Goal: Information Seeking & Learning: Learn about a topic

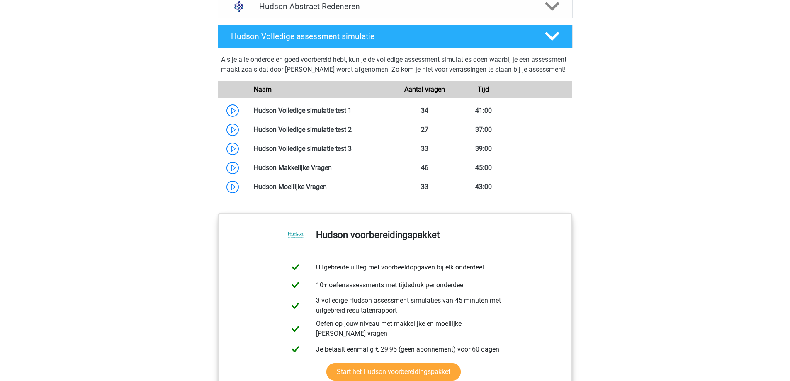
scroll to position [622, 0]
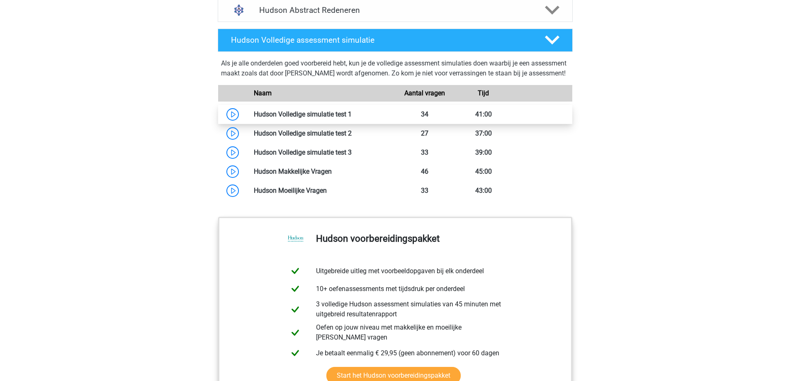
click at [351, 118] on link at bounding box center [351, 114] width 0 height 8
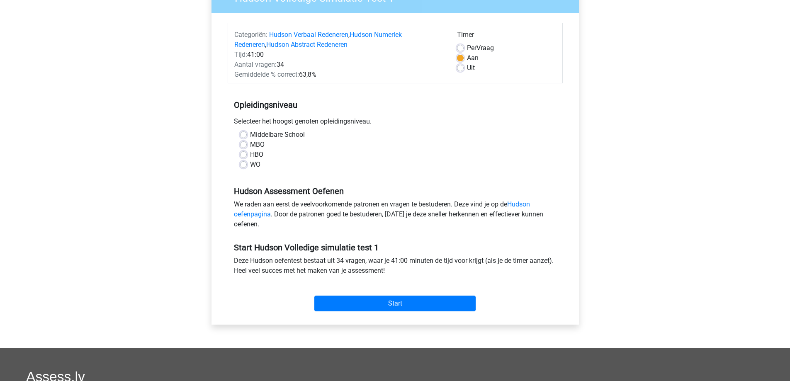
scroll to position [166, 0]
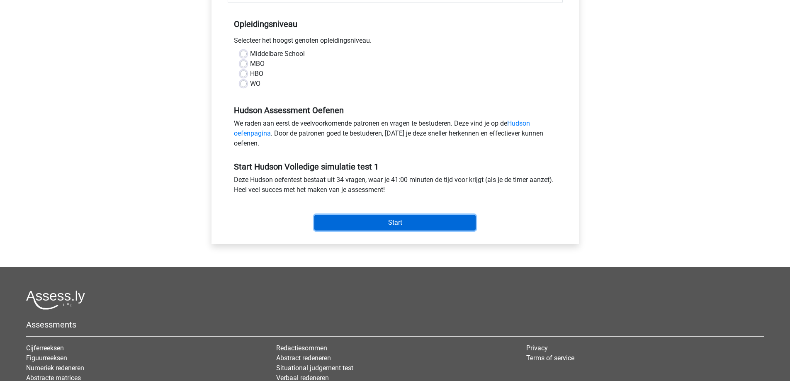
click at [468, 226] on input "Start" at bounding box center [394, 223] width 161 height 16
click at [250, 55] on label "Middelbare School" at bounding box center [277, 54] width 55 height 10
click at [242, 55] on input "Middelbare School" at bounding box center [243, 53] width 7 height 8
radio input "true"
click at [250, 74] on label "HBO" at bounding box center [256, 74] width 13 height 10
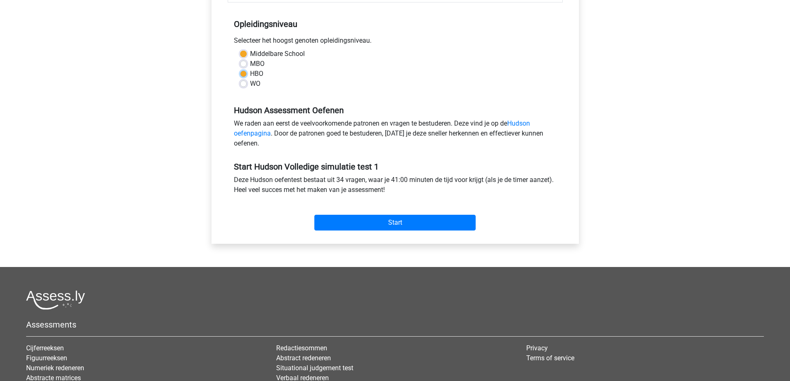
click at [242, 74] on input "HBO" at bounding box center [243, 73] width 7 height 8
radio input "true"
click at [377, 222] on input "Start" at bounding box center [394, 223] width 161 height 16
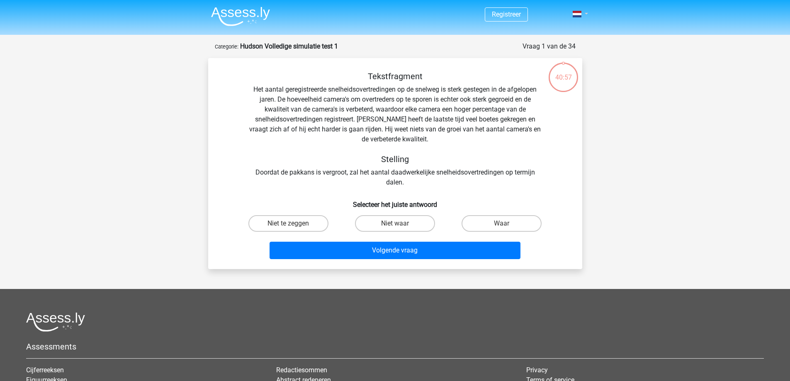
click at [581, 13] on span at bounding box center [576, 14] width 9 height 7
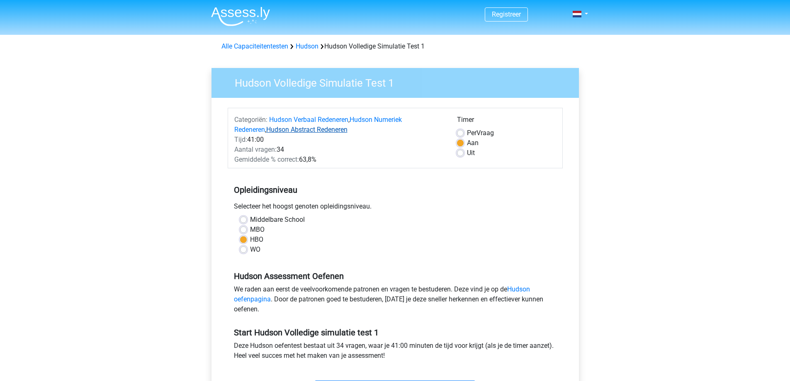
click at [306, 128] on link "Hudson Abstract Redeneren" at bounding box center [306, 130] width 81 height 8
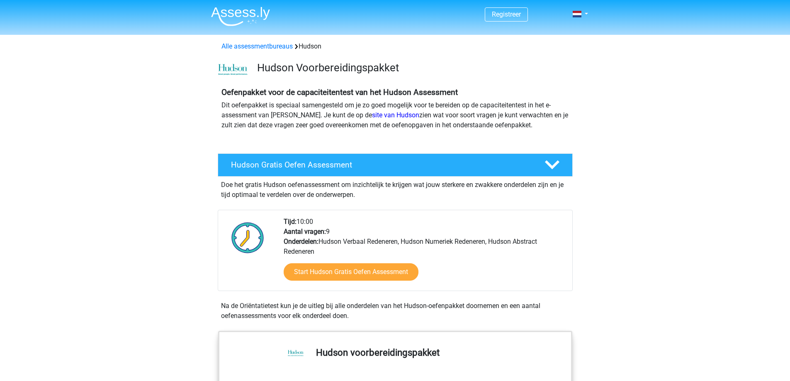
scroll to position [617, 0]
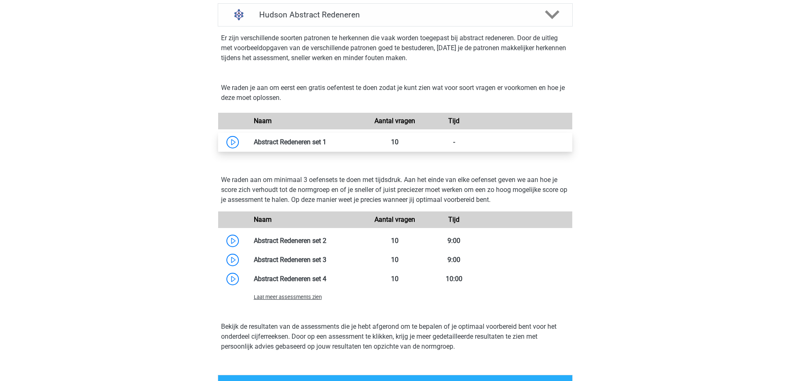
click at [326, 139] on link at bounding box center [326, 142] width 0 height 8
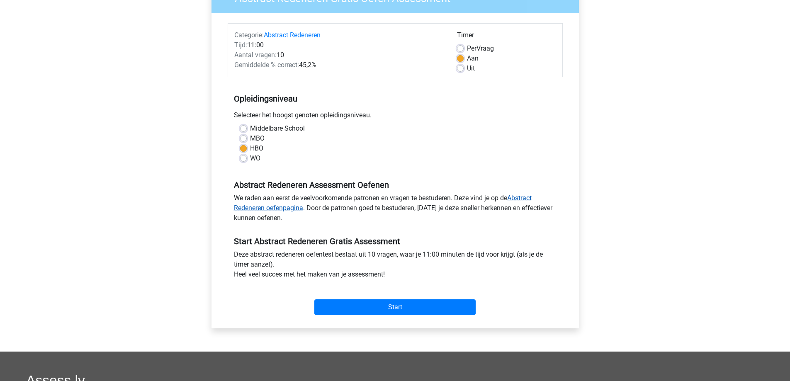
scroll to position [166, 0]
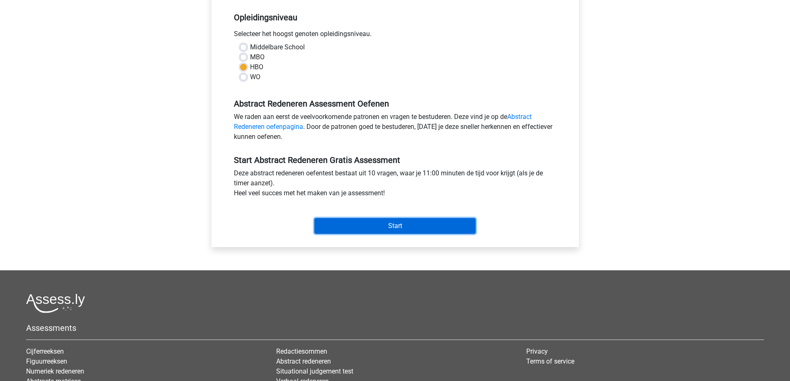
click at [325, 231] on input "Start" at bounding box center [394, 226] width 161 height 16
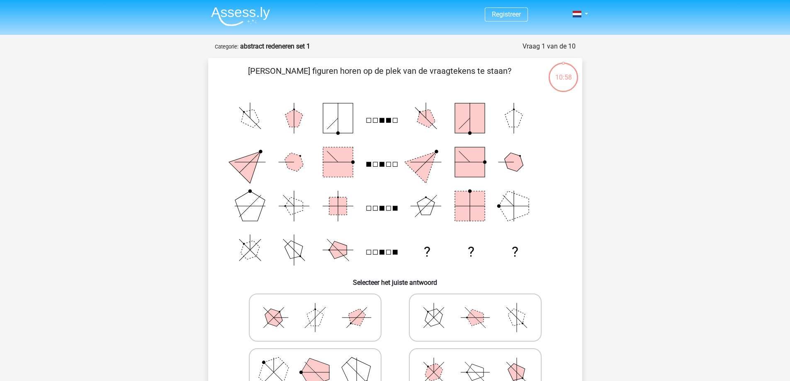
drag, startPoint x: 275, startPoint y: 66, endPoint x: 456, endPoint y: 78, distance: 181.9
click at [456, 78] on p "Welke figuren horen op de plek van de vraagtekens te staan?" at bounding box center [379, 77] width 316 height 25
click at [333, 71] on p "Welke figuren horen op de plek van de vraagtekens te staan?" at bounding box center [379, 77] width 316 height 25
drag, startPoint x: 279, startPoint y: 70, endPoint x: 504, endPoint y: 74, distance: 224.3
click at [504, 74] on p "Welke figuren horen op de plek van de vraagtekens te staan?" at bounding box center [379, 77] width 316 height 25
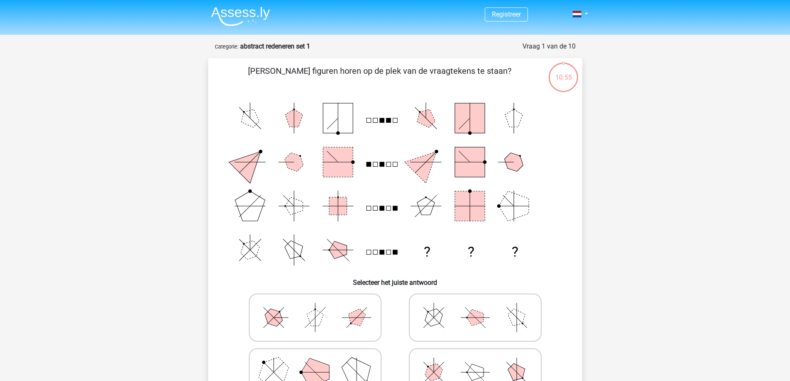
click at [450, 73] on p "Welke figuren horen op de plek van de vraagtekens te staan?" at bounding box center [379, 77] width 316 height 25
click at [445, 54] on div at bounding box center [445, 54] width 0 height 0
drag, startPoint x: 354, startPoint y: 329, endPoint x: 356, endPoint y: 346, distance: 17.1
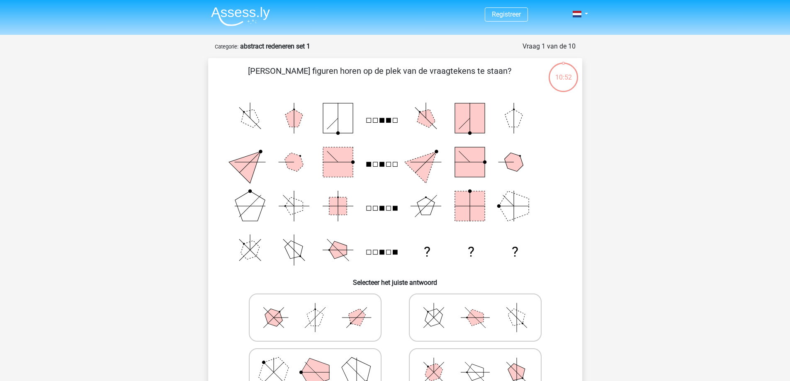
click at [408, 65] on p "Welke figuren horen op de plek van de vraagtekens te staan?" at bounding box center [379, 77] width 316 height 25
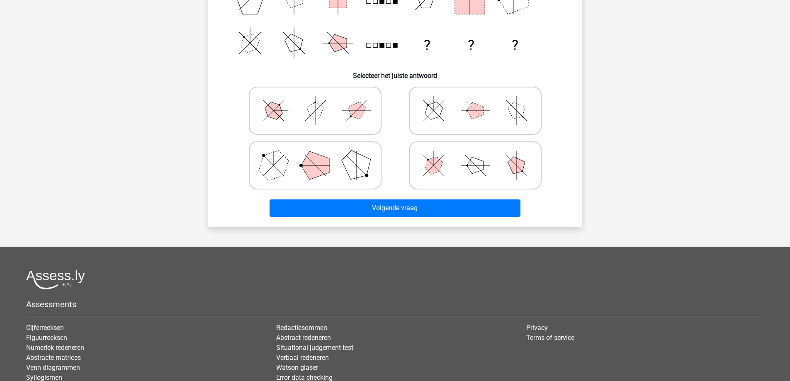
scroll to position [207, 0]
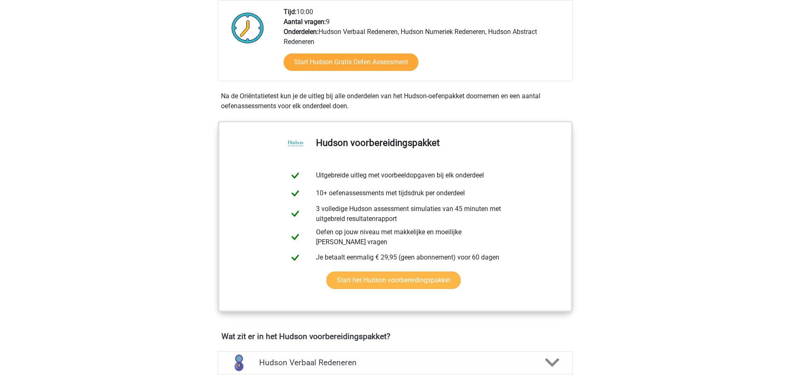
scroll to position [332, 0]
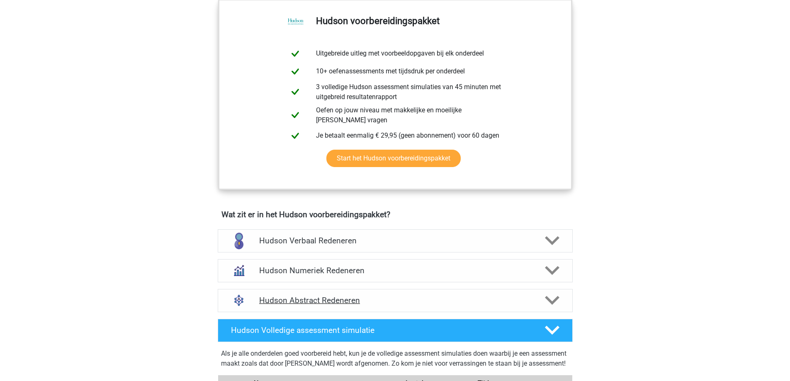
click at [341, 301] on h4 "Hudson Abstract Redeneren" at bounding box center [394, 301] width 271 height 10
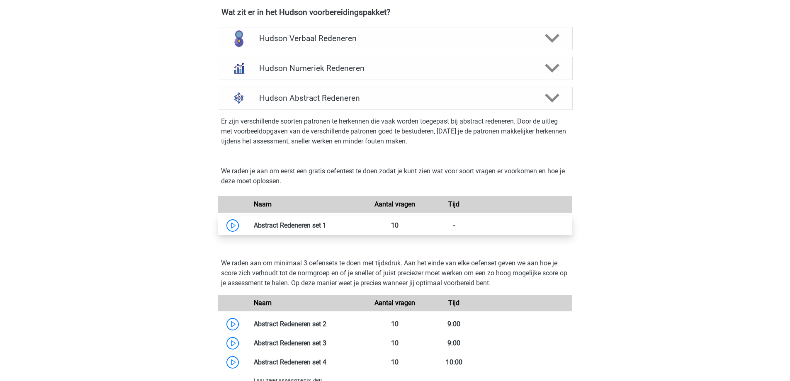
scroll to position [580, 0]
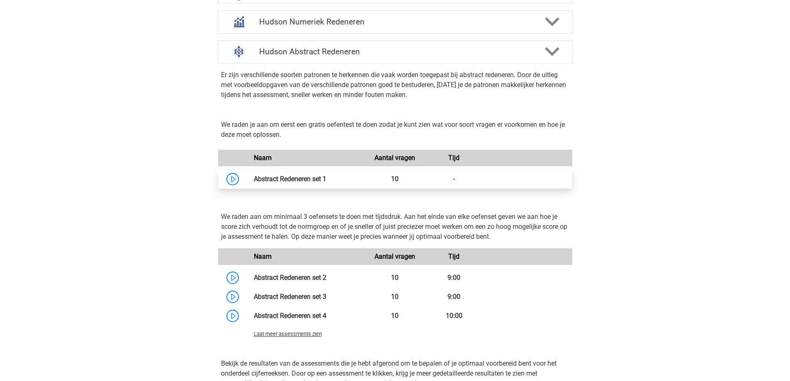
click at [326, 178] on link at bounding box center [326, 179] width 0 height 8
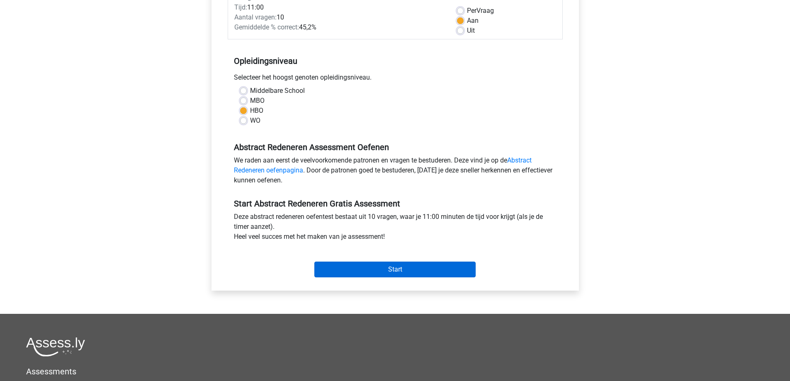
scroll to position [124, 0]
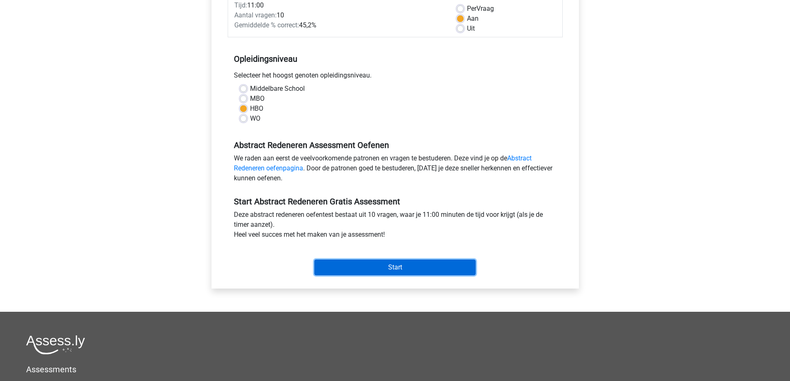
click at [357, 268] on input "Start" at bounding box center [394, 267] width 161 height 16
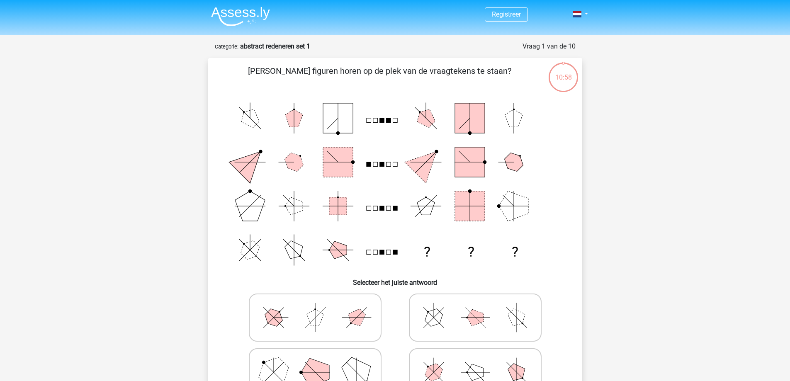
drag, startPoint x: 267, startPoint y: 68, endPoint x: 519, endPoint y: 59, distance: 252.1
click at [519, 59] on div "[PERSON_NAME] figuren horen op de plek van de vraagtekens te staan? ? ? ? Selec…" at bounding box center [395, 245] width 374 height 375
click at [513, 54] on div at bounding box center [513, 54] width 0 height 0
click at [359, 70] on p "[PERSON_NAME] figuren horen op de plek van de vraagtekens te staan?" at bounding box center [379, 77] width 316 height 25
click at [394, 211] on icon "? ? ?" at bounding box center [395, 184] width 334 height 176
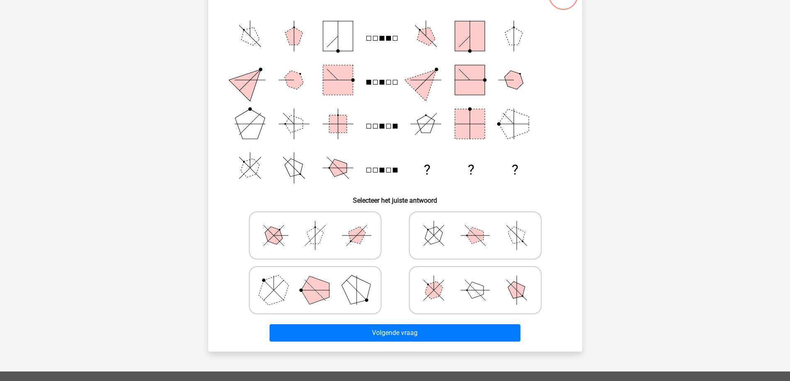
scroll to position [83, 0]
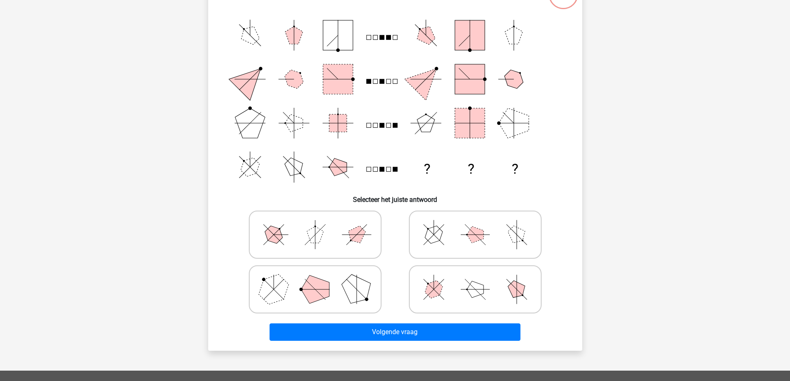
click at [466, 248] on icon at bounding box center [475, 234] width 124 height 41
click at [475, 224] on input "radio" at bounding box center [477, 221] width 5 height 5
radio input "true"
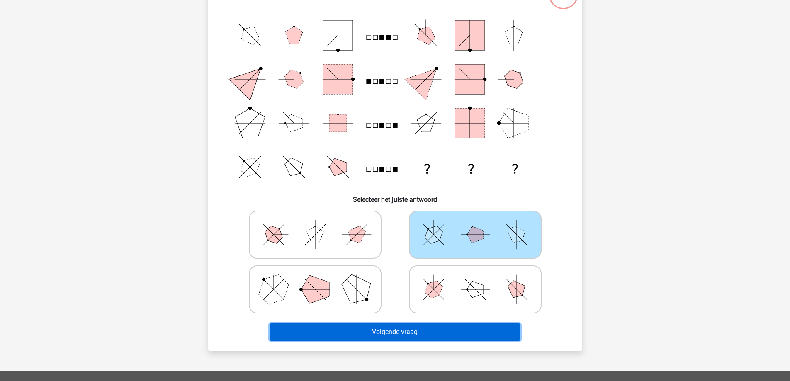
click at [395, 328] on button "Volgende vraag" at bounding box center [394, 331] width 251 height 17
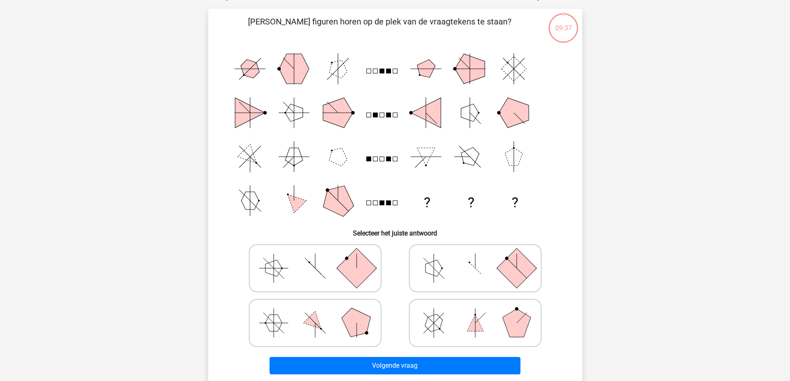
scroll to position [41, 0]
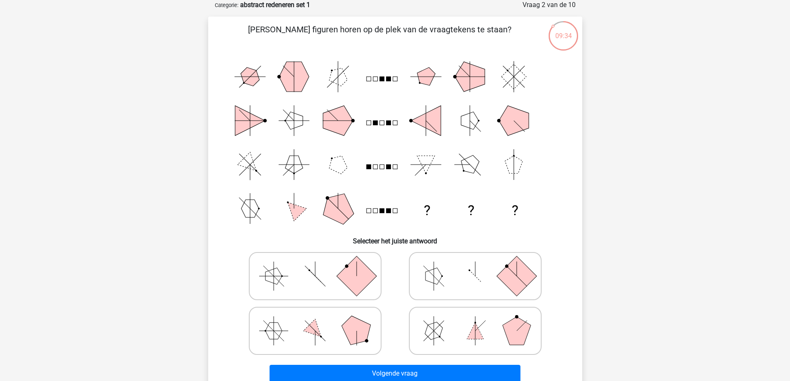
drag, startPoint x: 271, startPoint y: 30, endPoint x: 513, endPoint y: 30, distance: 241.6
click at [513, 30] on p "[PERSON_NAME] figuren horen op de plek van de vraagtekens te staan?" at bounding box center [379, 35] width 316 height 25
click at [327, 333] on icon at bounding box center [315, 330] width 124 height 41
click at [320, 320] on input "radio" at bounding box center [317, 317] width 5 height 5
radio input "true"
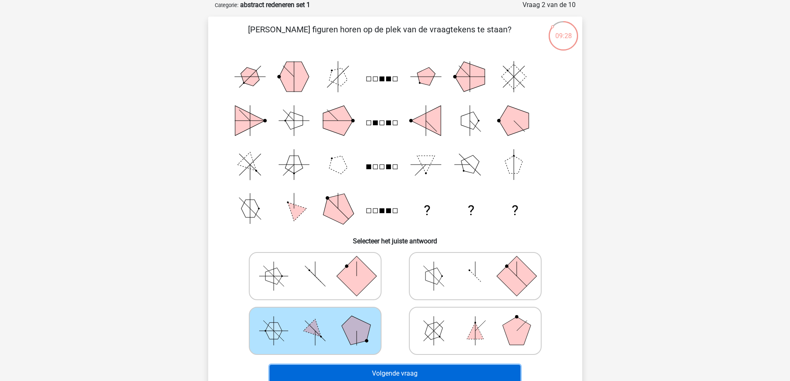
click at [393, 374] on button "Volgende vraag" at bounding box center [394, 373] width 251 height 17
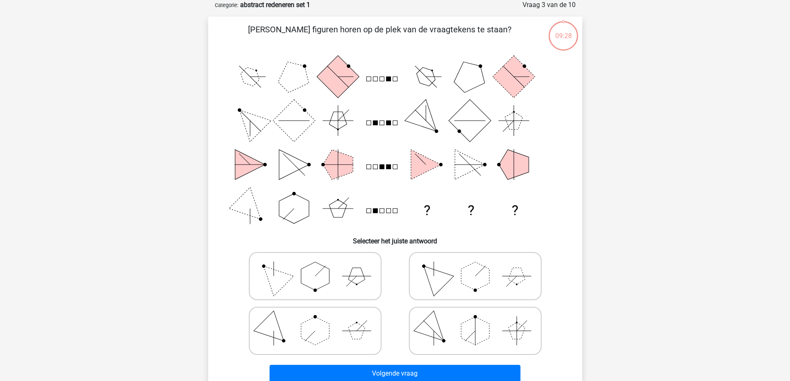
click at [391, 344] on div at bounding box center [314, 331] width 153 height 48
click at [422, 338] on icon at bounding box center [475, 330] width 124 height 41
click at [475, 320] on input "radio" at bounding box center [477, 317] width 5 height 5
radio input "true"
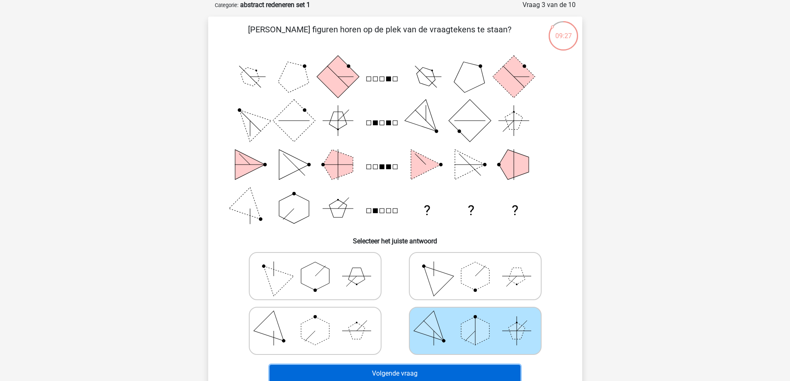
click at [402, 374] on button "Volgende vraag" at bounding box center [394, 373] width 251 height 17
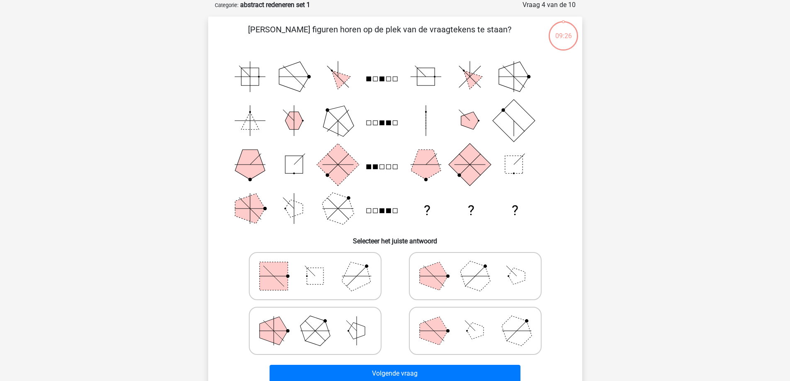
click at [416, 281] on icon at bounding box center [475, 275] width 124 height 41
click at [475, 266] on input "radio" at bounding box center [477, 262] width 5 height 5
radio input "true"
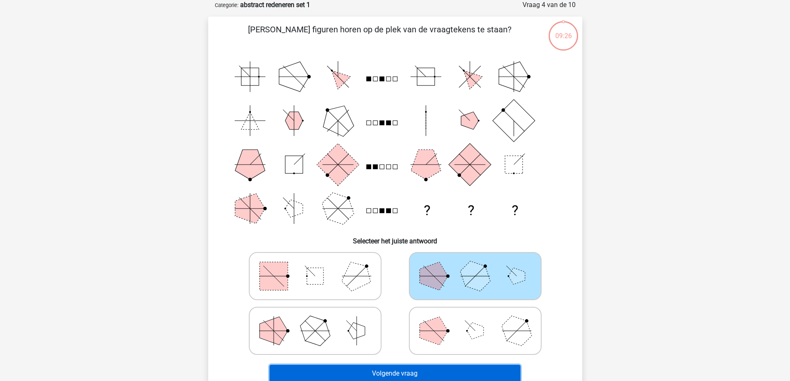
click at [412, 368] on button "Volgende vraag" at bounding box center [394, 373] width 251 height 17
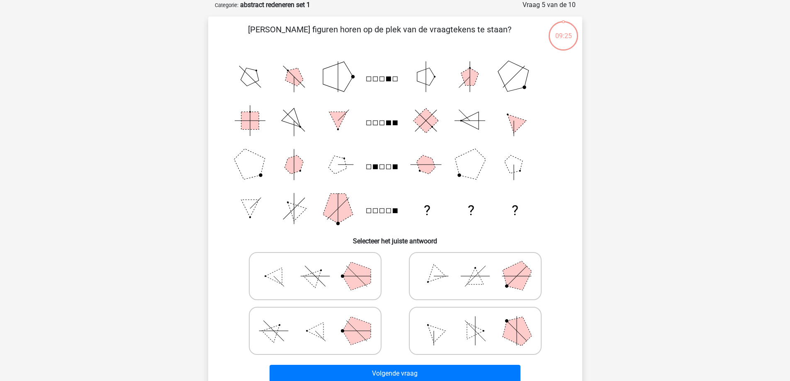
click at [339, 267] on icon at bounding box center [315, 275] width 124 height 41
click at [320, 266] on input "radio" at bounding box center [317, 262] width 5 height 5
radio input "true"
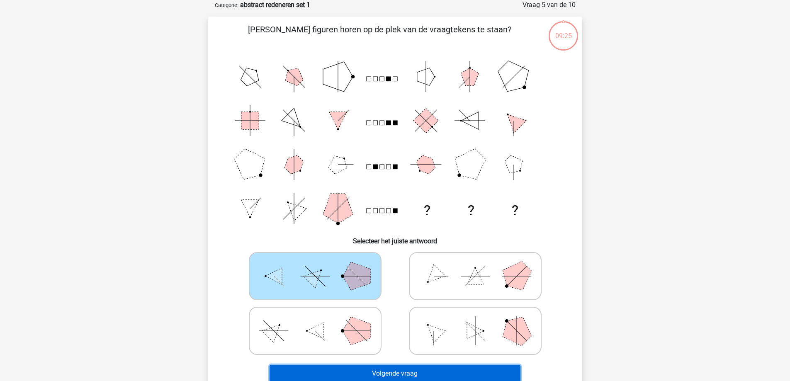
click at [384, 376] on button "Volgende vraag" at bounding box center [394, 373] width 251 height 17
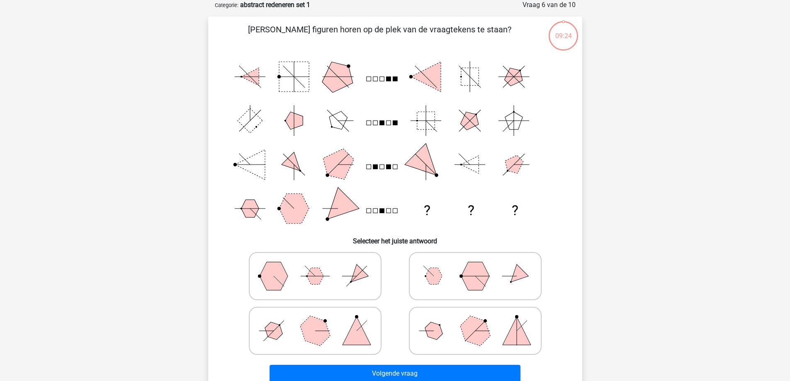
click at [361, 324] on icon at bounding box center [315, 330] width 124 height 41
click at [320, 320] on input "radio" at bounding box center [317, 317] width 5 height 5
radio input "true"
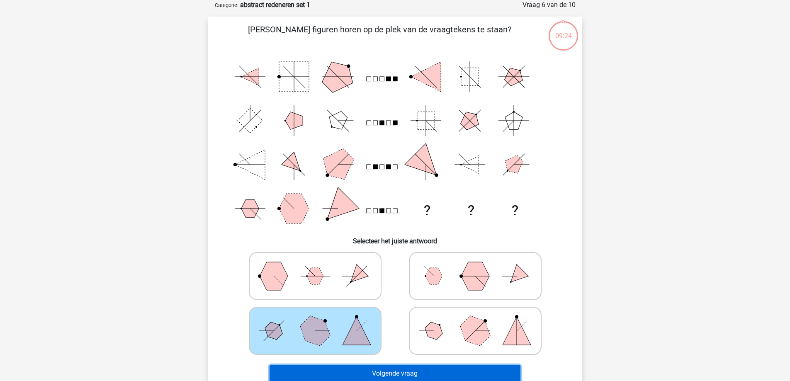
click at [430, 372] on button "Volgende vraag" at bounding box center [394, 373] width 251 height 17
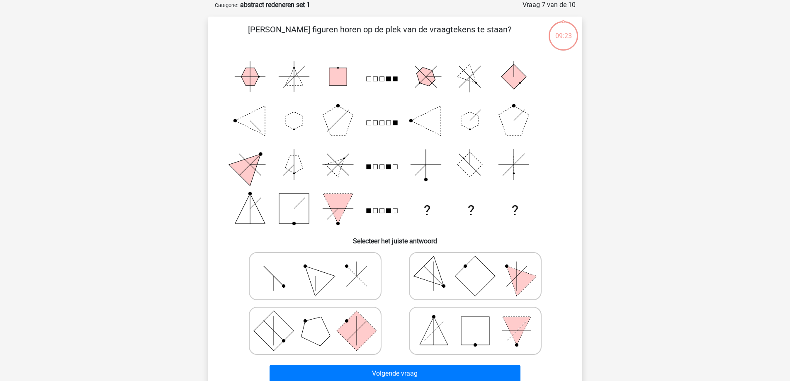
click at [441, 328] on icon at bounding box center [475, 330] width 124 height 41
click at [475, 320] on input "radio" at bounding box center [477, 317] width 5 height 5
radio input "true"
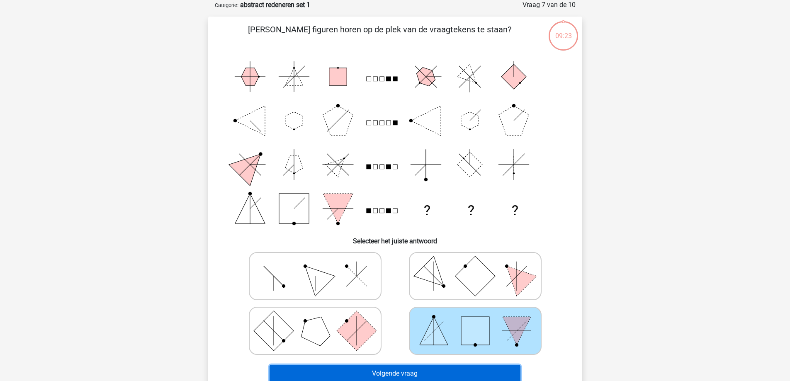
click at [444, 373] on button "Volgende vraag" at bounding box center [394, 373] width 251 height 17
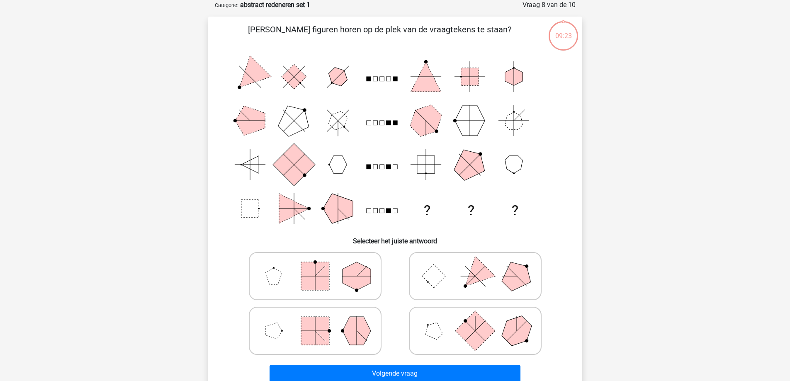
click at [327, 291] on icon at bounding box center [315, 275] width 124 height 41
click at [320, 266] on input "radio" at bounding box center [317, 262] width 5 height 5
radio input "true"
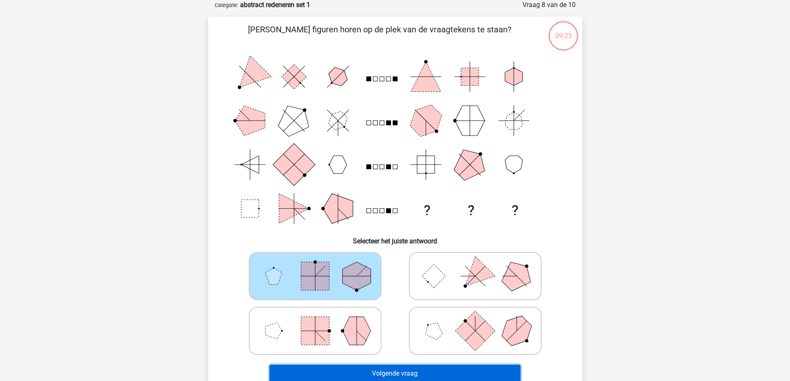
click at [361, 367] on button "Volgende vraag" at bounding box center [394, 373] width 251 height 17
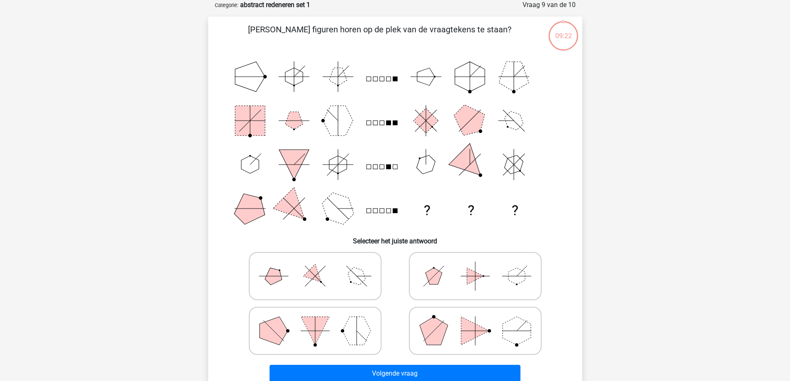
drag, startPoint x: 447, startPoint y: 275, endPoint x: 441, endPoint y: 304, distance: 30.0
click at [448, 275] on icon at bounding box center [475, 275] width 124 height 41
click at [475, 266] on input "radio" at bounding box center [477, 262] width 5 height 5
radio input "true"
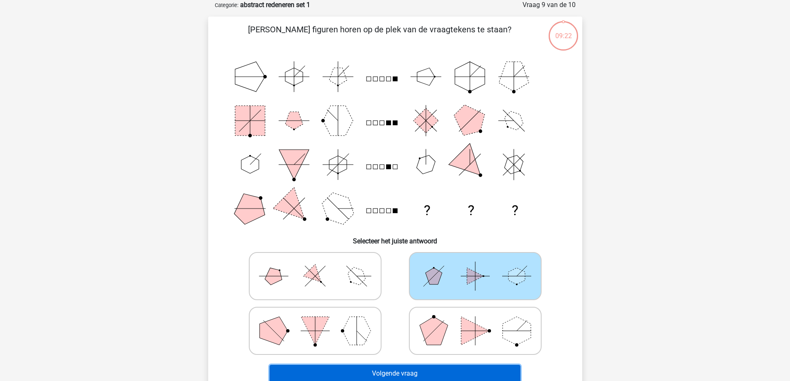
click at [413, 368] on button "Volgende vraag" at bounding box center [394, 373] width 251 height 17
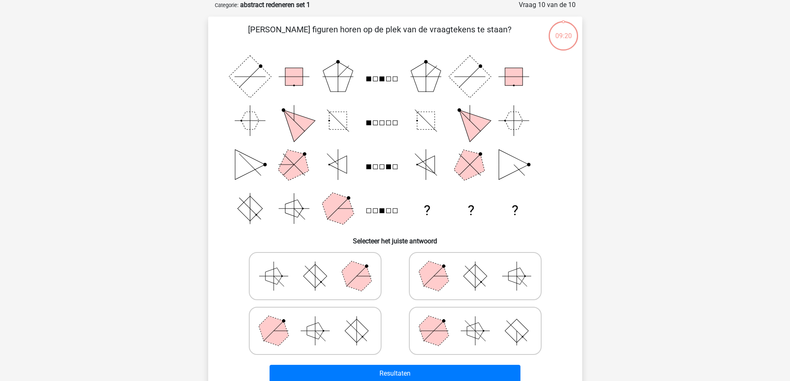
click at [355, 333] on rect at bounding box center [356, 331] width 24 height 24
click at [320, 320] on input "radio" at bounding box center [317, 317] width 5 height 5
radio input "true"
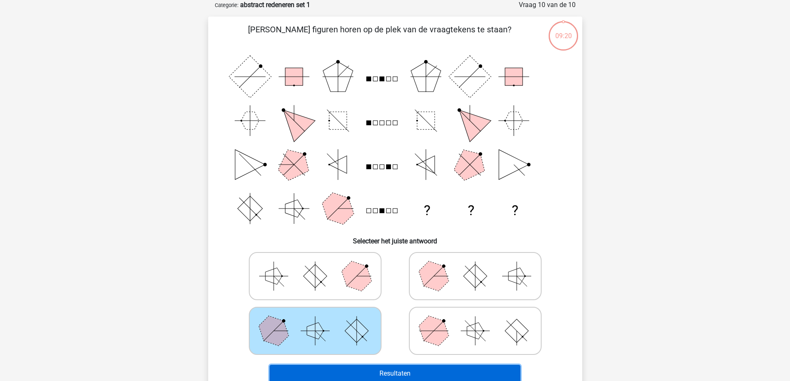
click at [395, 375] on button "Resultaten" at bounding box center [394, 373] width 251 height 17
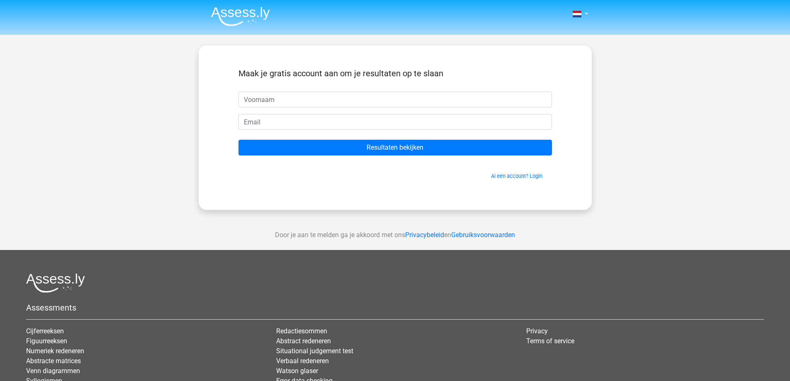
click at [285, 95] on input "text" at bounding box center [394, 100] width 313 height 16
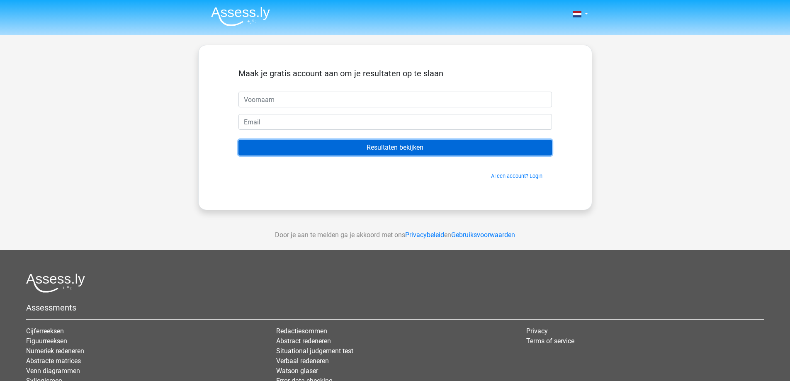
click at [431, 148] on input "Resultaten bekijken" at bounding box center [394, 148] width 313 height 16
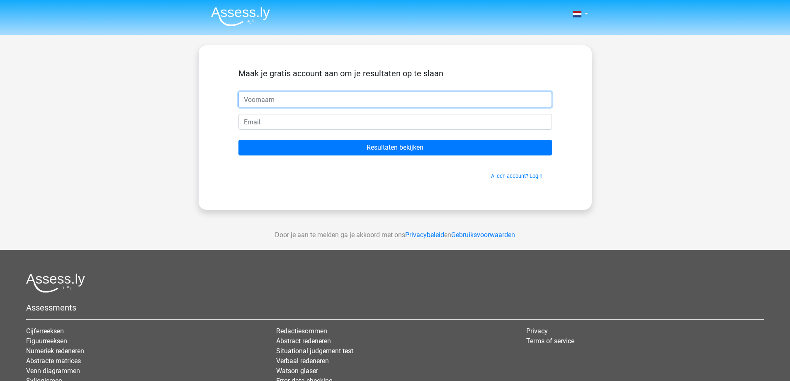
click at [313, 104] on input "text" at bounding box center [394, 100] width 313 height 16
type input "Pelin"
click at [293, 120] on input "email" at bounding box center [394, 122] width 313 height 16
type input "[EMAIL_ADDRESS][DOMAIN_NAME]"
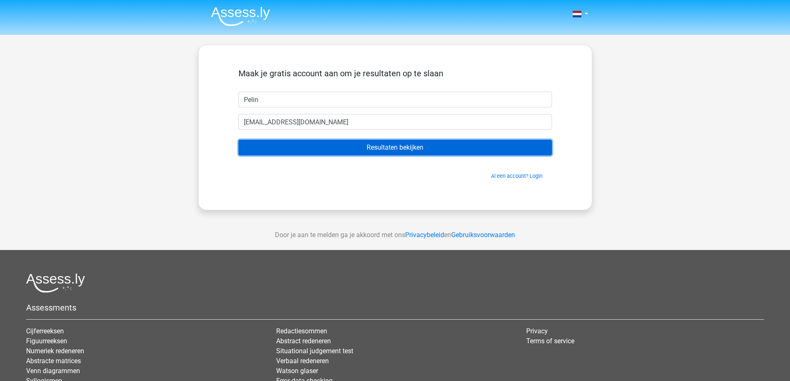
drag, startPoint x: 297, startPoint y: 130, endPoint x: 324, endPoint y: 146, distance: 31.4
click at [324, 146] on input "Resultaten bekijken" at bounding box center [394, 148] width 313 height 16
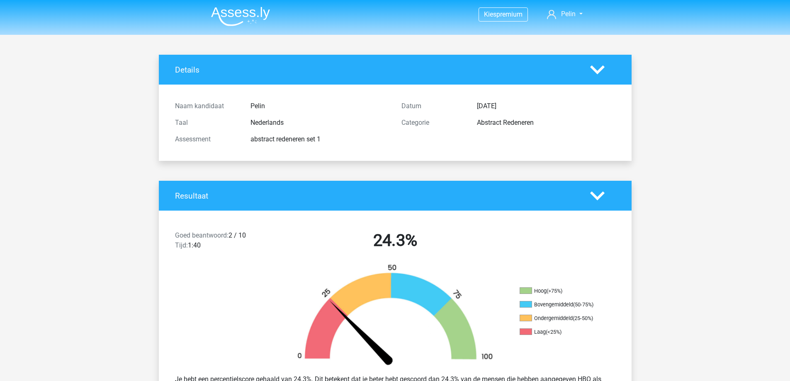
click at [607, 68] on div at bounding box center [603, 70] width 38 height 15
click at [597, 70] on icon at bounding box center [597, 70] width 15 height 15
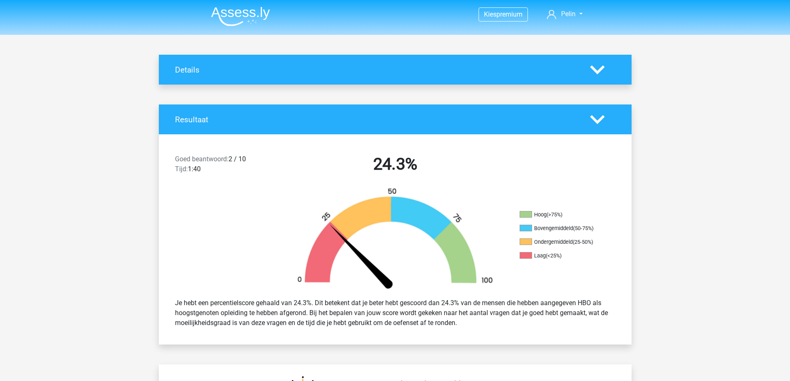
click at [189, 22] on header "Kies premium Pelin [EMAIL_ADDRESS][DOMAIN_NAME]" at bounding box center [395, 17] width 790 height 35
click at [224, 17] on img at bounding box center [240, 16] width 59 height 19
